Goal: Task Accomplishment & Management: Manage account settings

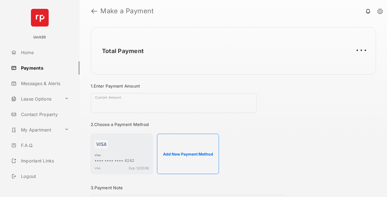
click at [43, 68] on link "Payments" at bounding box center [44, 67] width 71 height 13
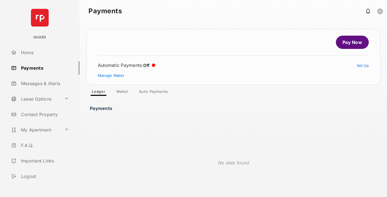
click at [154, 93] on link "Auto-Payments" at bounding box center [154, 92] width 38 height 7
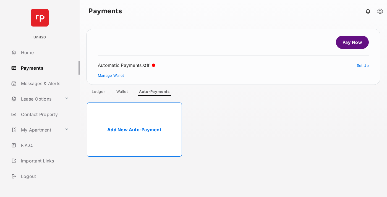
click at [134, 130] on link "Add New Auto-Payment" at bounding box center [134, 130] width 95 height 54
